Goal: Task Accomplishment & Management: Manage account settings

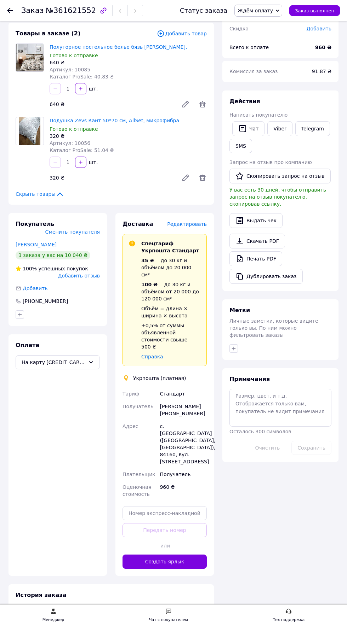
scroll to position [1016, 0]
click at [256, 2] on div "Статус заказа Ждём оплату Принят Выполнен Отменен Оплаченный Возврат Матрасы На…" at bounding box center [252, 10] width 174 height 21
click at [256, 11] on span "Ждём оплату" at bounding box center [254, 11] width 35 height 6
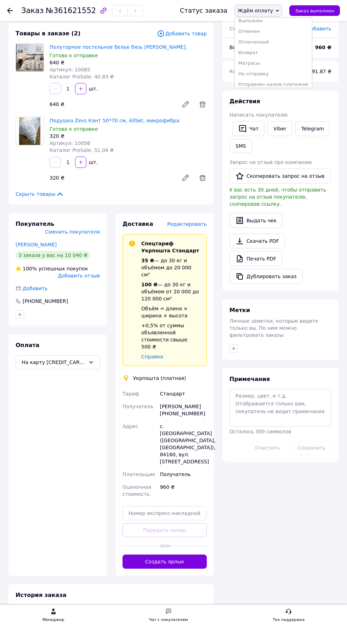
click at [266, 75] on li "На отправку" at bounding box center [272, 74] width 77 height 11
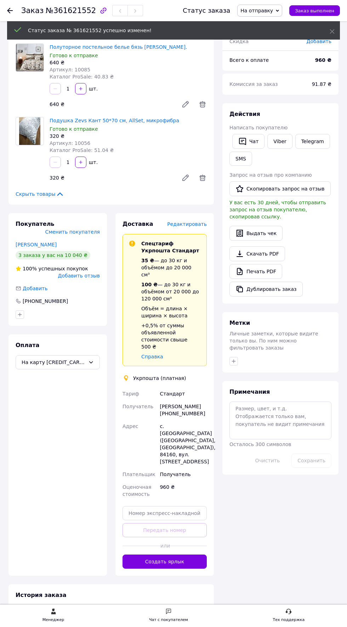
scroll to position [1101, 0]
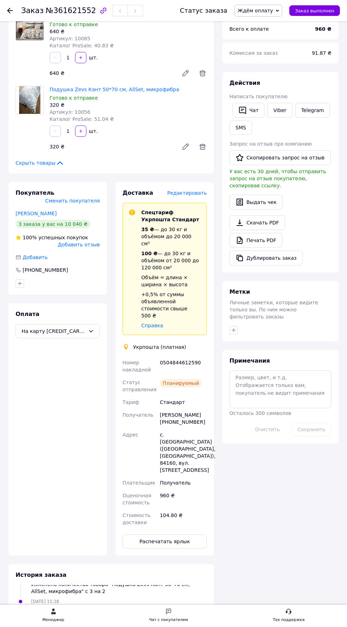
scroll to position [77, 0]
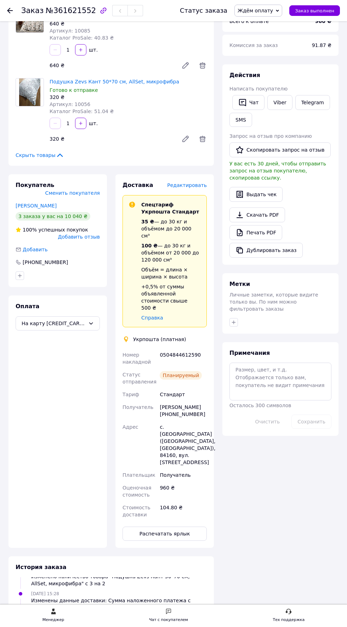
click at [189, 182] on span "Редактировать" at bounding box center [187, 185] width 40 height 6
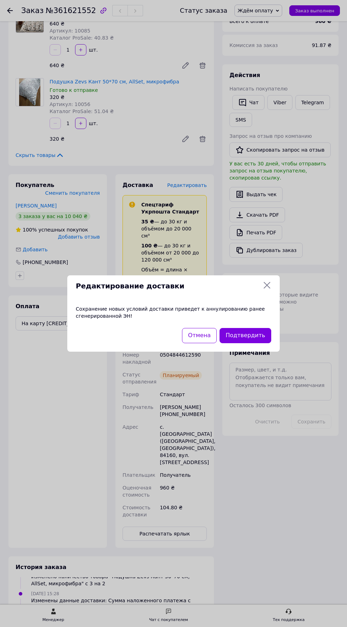
click at [250, 343] on button "Подтвердить" at bounding box center [245, 335] width 52 height 15
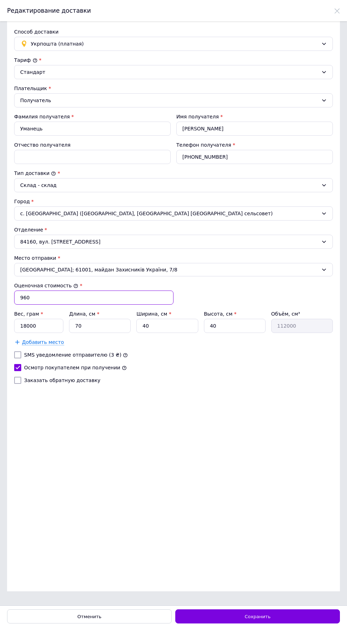
click at [53, 295] on input "960" at bounding box center [93, 298] width 159 height 14
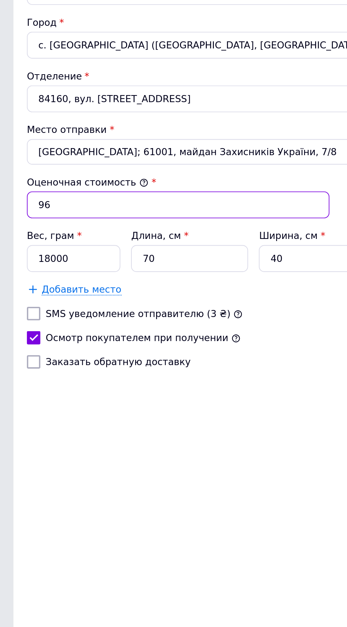
type input "9"
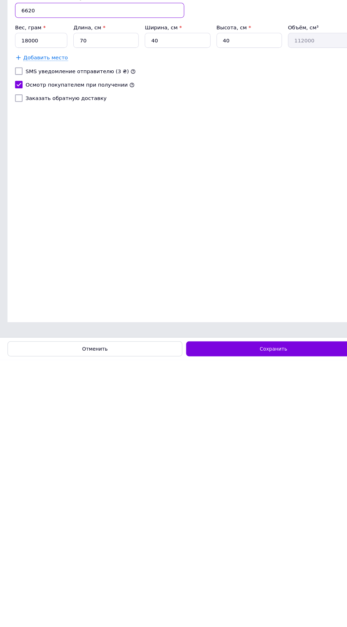
type input "6620"
click at [268, 617] on span "Сохранить" at bounding box center [257, 616] width 26 height 5
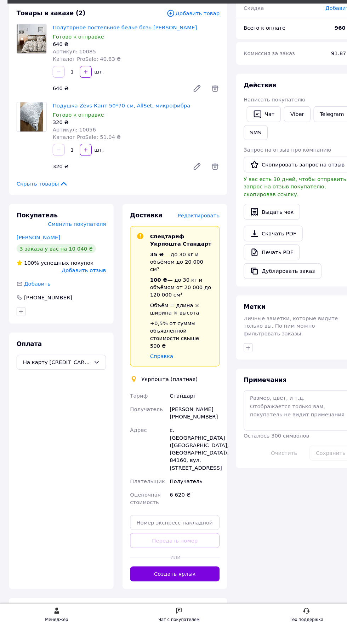
scroll to position [1135, 0]
click at [179, 570] on button "Создать ярлык" at bounding box center [164, 577] width 84 height 14
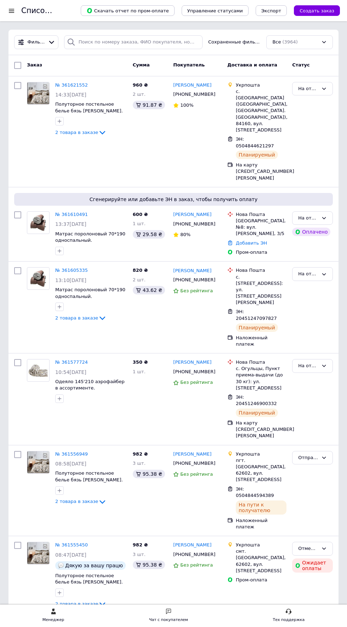
click at [75, 86] on link "№ 361621552" at bounding box center [71, 84] width 33 height 5
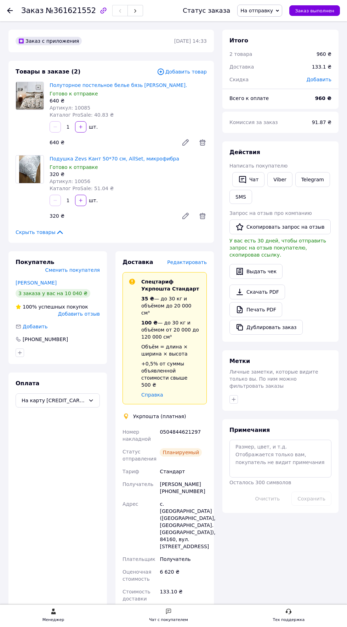
scroll to position [1152, 0]
click at [240, 196] on button "SMS" at bounding box center [240, 197] width 23 height 14
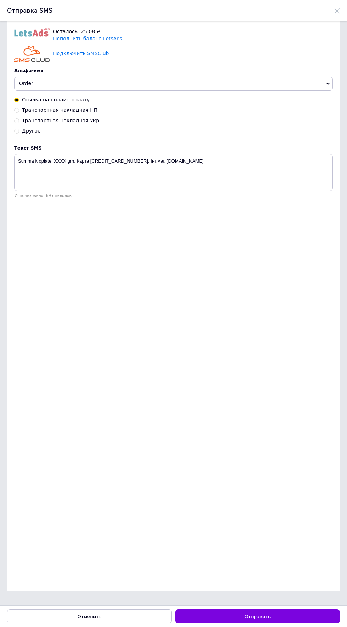
click at [75, 120] on span "Транспортная накладная Укр" at bounding box center [60, 121] width 77 height 6
click at [19, 120] on input "Транспортная накладная Укр" at bounding box center [16, 120] width 5 height 5
radio input "true"
radio input "false"
type textarea "Укрпошта 0504844621297. Дякую! Інт.маг. [DOMAIN_NAME]"
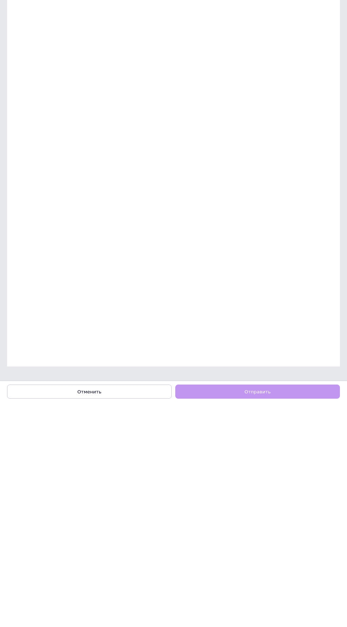
click at [121, 615] on button "Отменить" at bounding box center [89, 617] width 164 height 14
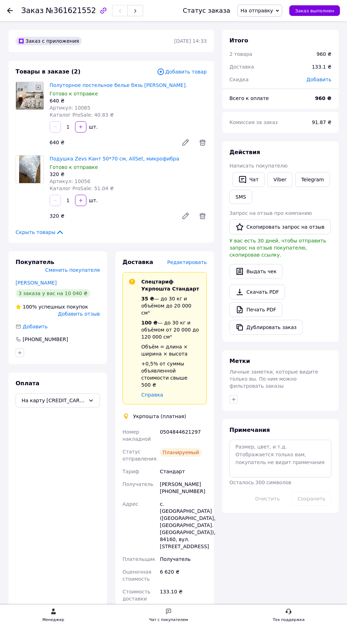
click at [324, 10] on span "Заказ выполнен" at bounding box center [314, 10] width 39 height 5
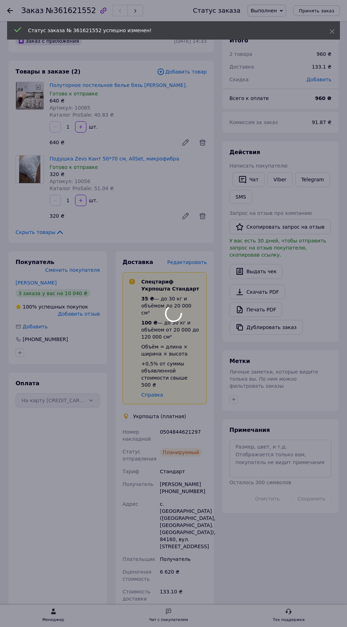
scroll to position [1169, 0]
